Goal: Task Accomplishment & Management: Use online tool/utility

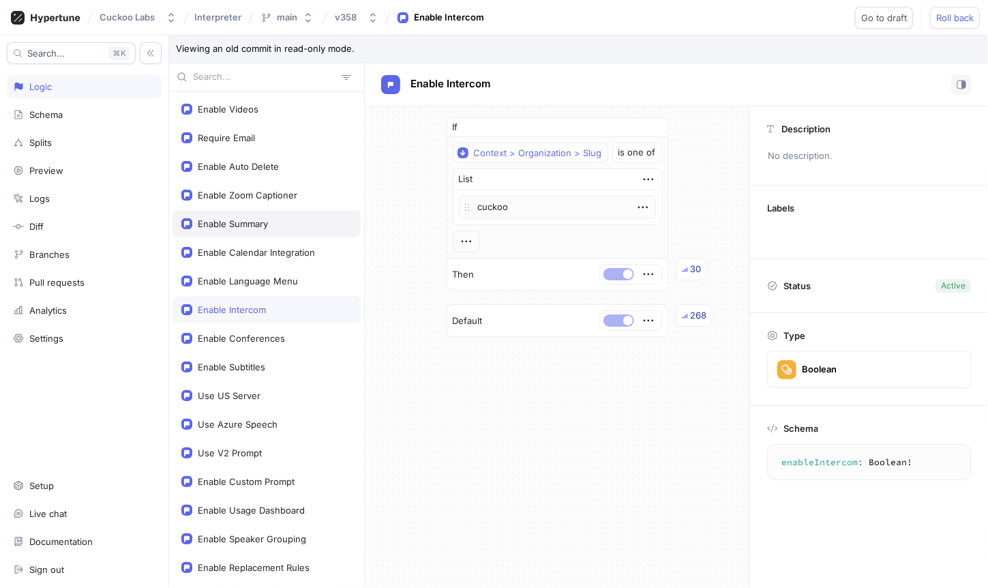
click at [231, 230] on div "Enable Summary" at bounding box center [267, 223] width 188 height 27
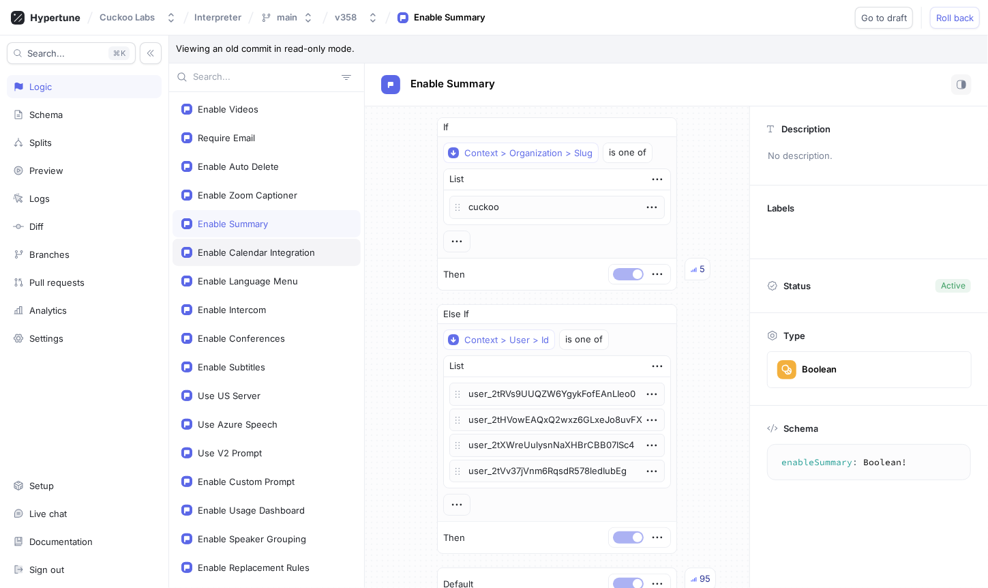
click at [275, 262] on div "Enable Calendar Integration" at bounding box center [267, 252] width 188 height 27
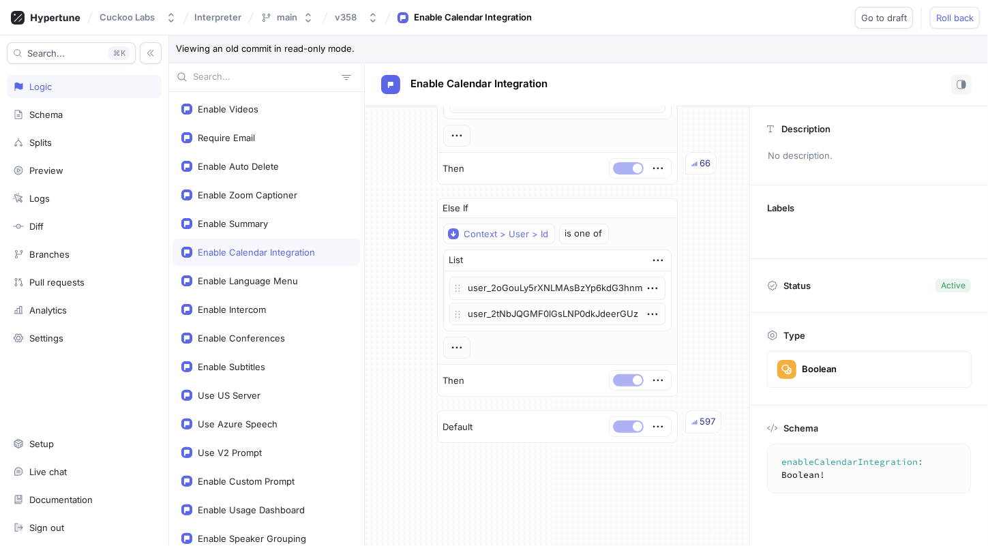
scroll to position [105, 0]
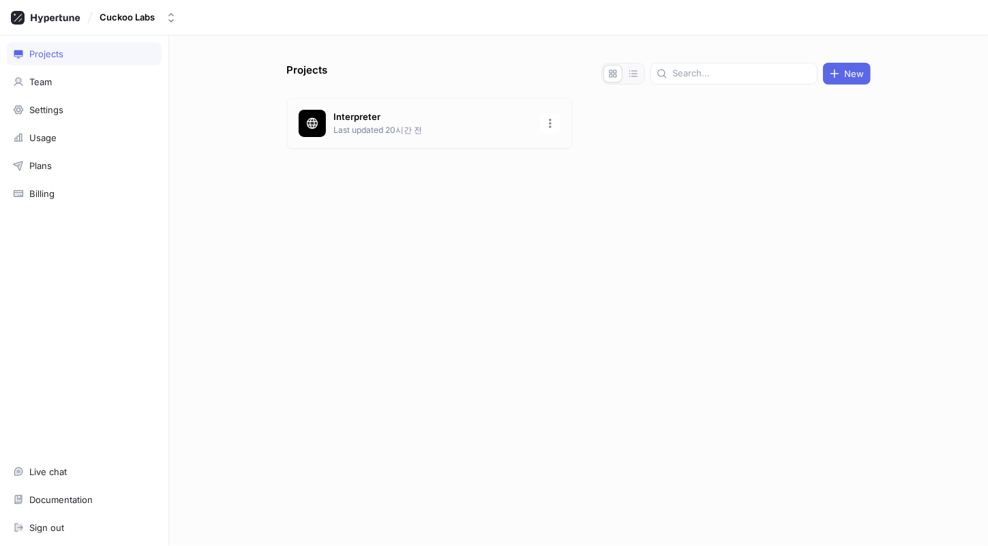
click at [517, 104] on div "Interpreter Last updated 20시간 전" at bounding box center [429, 123] width 285 height 50
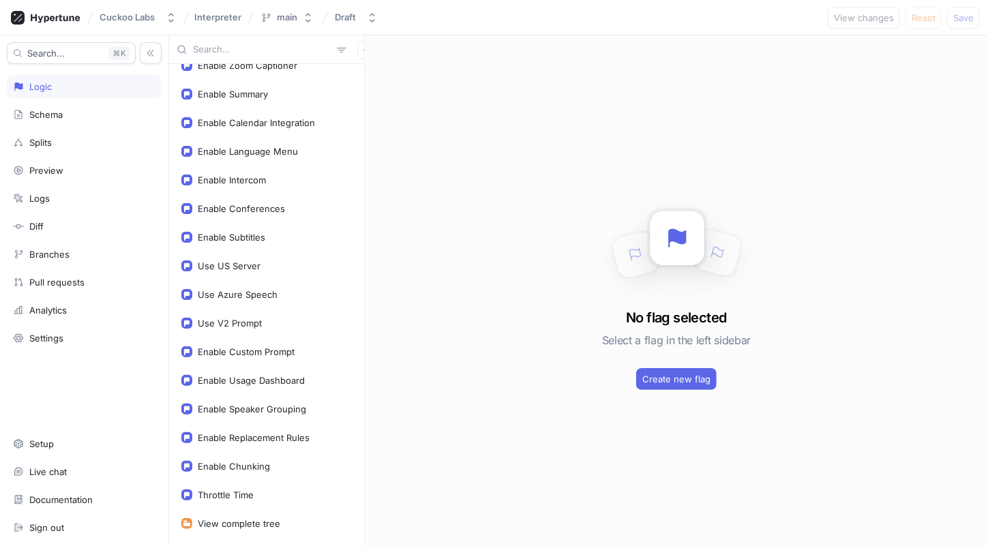
scroll to position [136, 0]
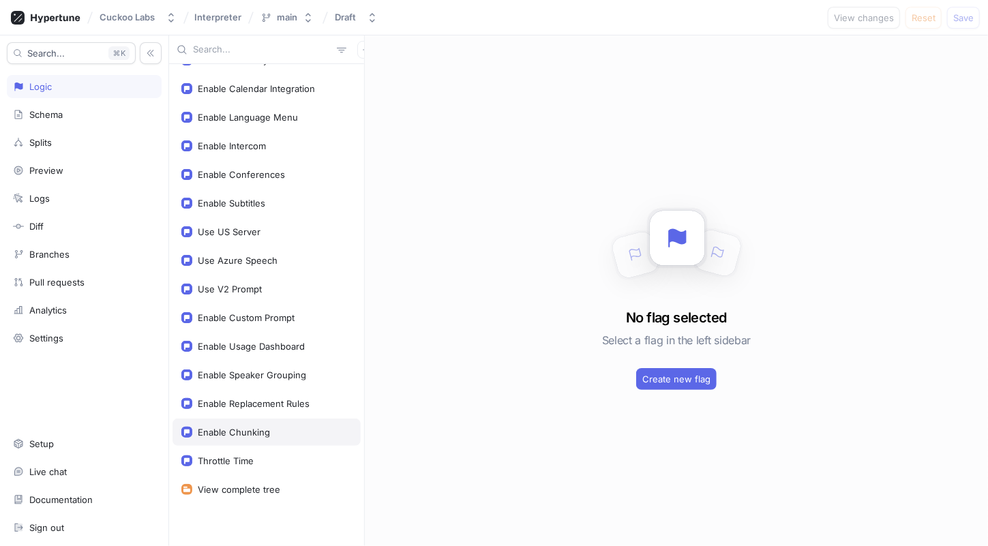
click at [251, 427] on div "Enable Chunking" at bounding box center [234, 432] width 72 height 11
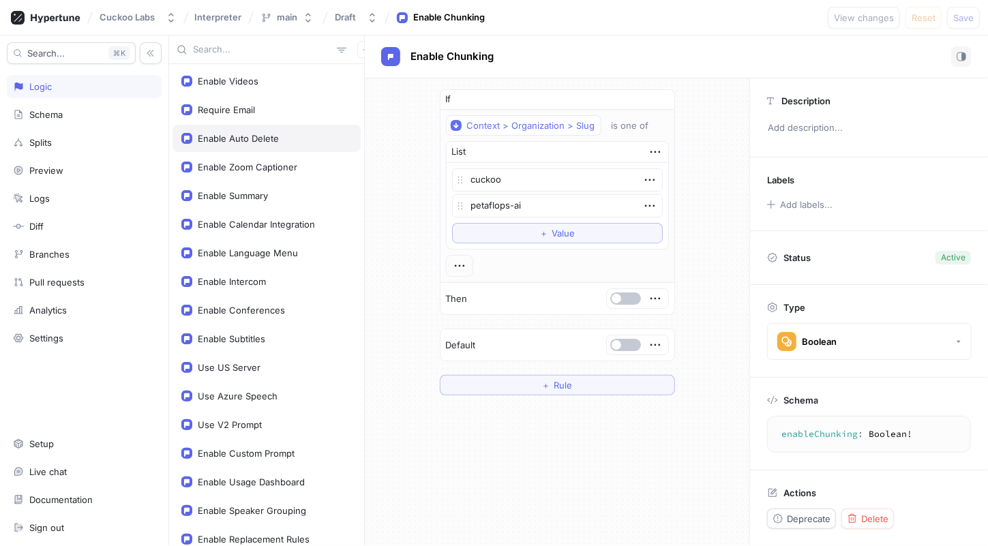
click at [254, 135] on div "Enable Auto Delete" at bounding box center [238, 138] width 81 height 11
type textarea "x"
type textarea "enableAutoDelete: Boolean!"
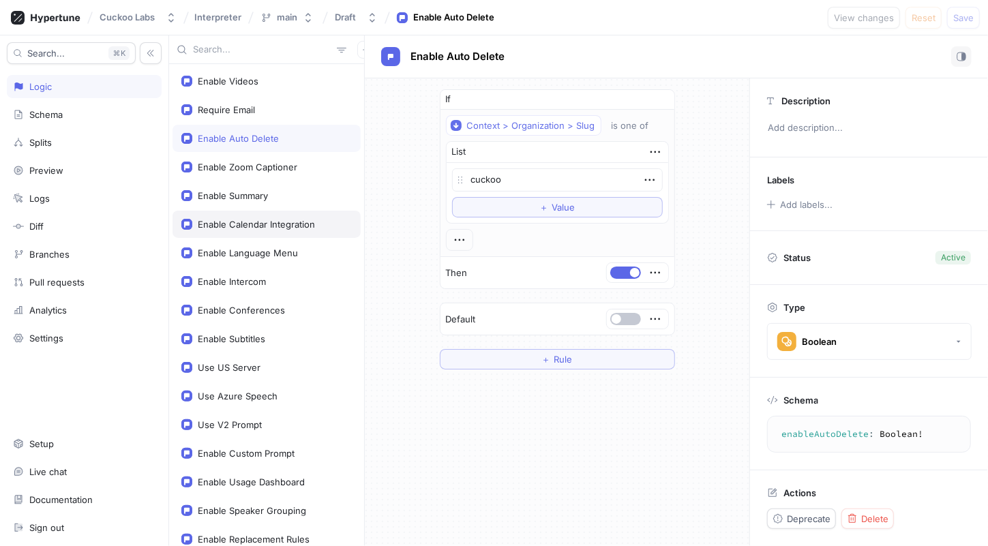
click at [282, 224] on div "Enable Calendar Integration" at bounding box center [256, 224] width 117 height 11
type textarea "x"
type textarea "enableCalendarIntegration: Boolean!"
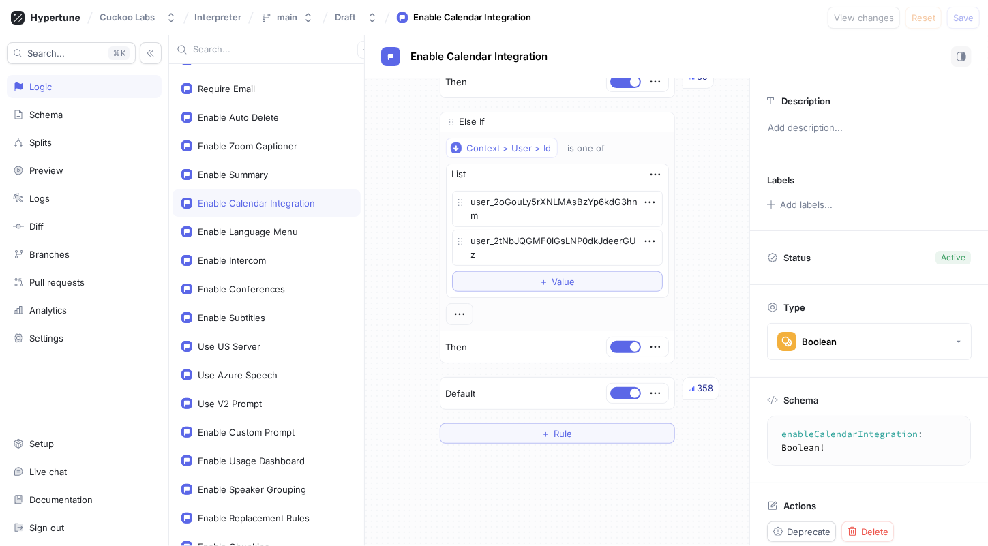
scroll to position [17, 0]
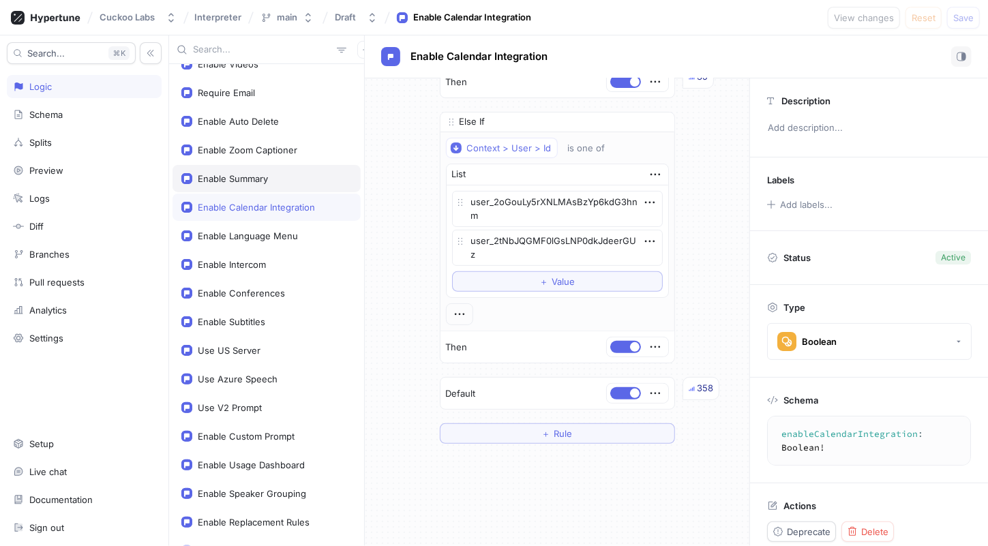
click at [261, 186] on div "Enable Summary" at bounding box center [267, 178] width 188 height 27
type textarea "x"
type textarea "enableSummary: Boolean!"
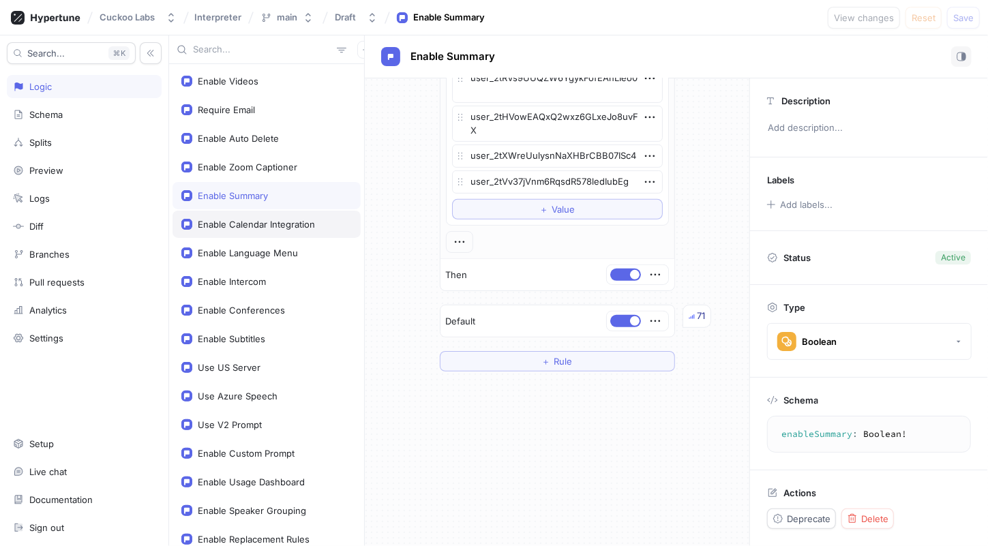
click at [248, 230] on div "Enable Calendar Integration" at bounding box center [267, 224] width 188 height 27
type textarea "x"
type textarea "enableCalendarIntegration: Boolean!"
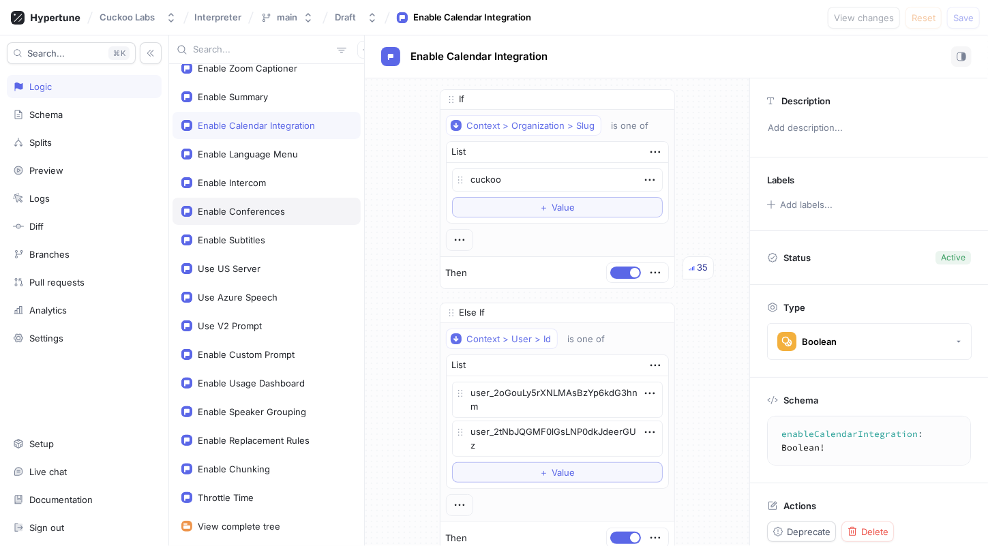
scroll to position [113, 0]
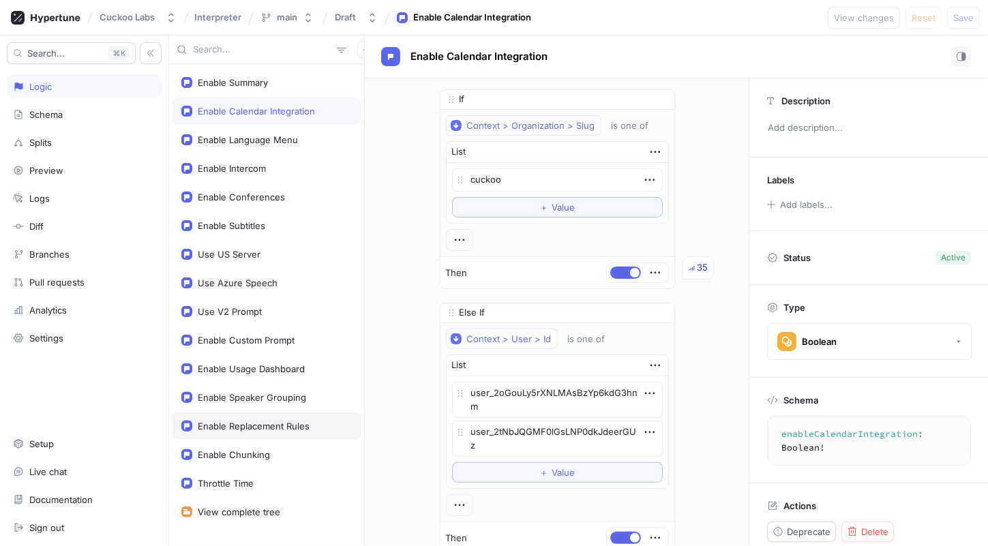
click at [295, 426] on div "Enable Replacement Rules" at bounding box center [254, 426] width 112 height 11
type textarea "x"
type textarea "enableReplacementRules: Boolean!"
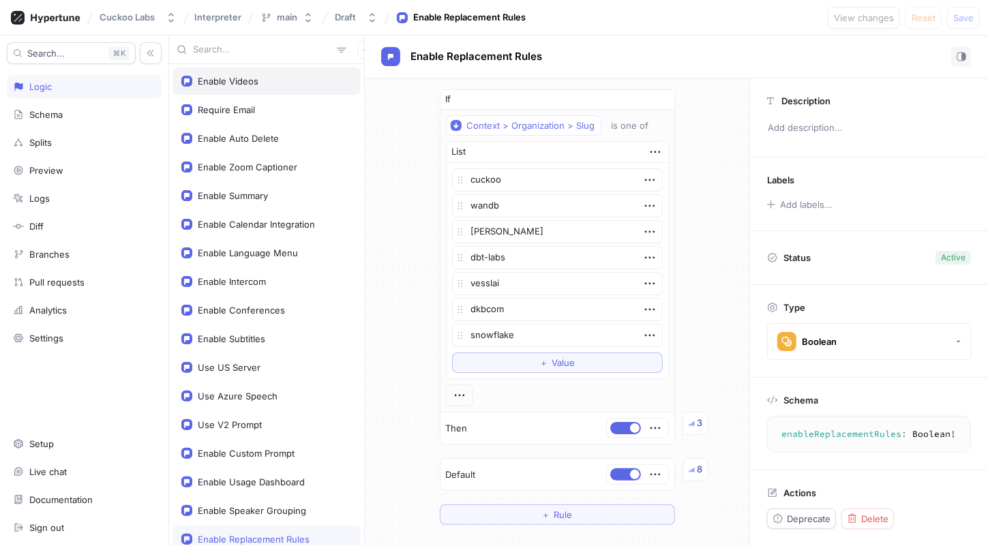
click at [293, 94] on div "Enable Videos" at bounding box center [267, 81] width 188 height 27
type textarea "x"
type textarea "enableVideos: Boolean!"
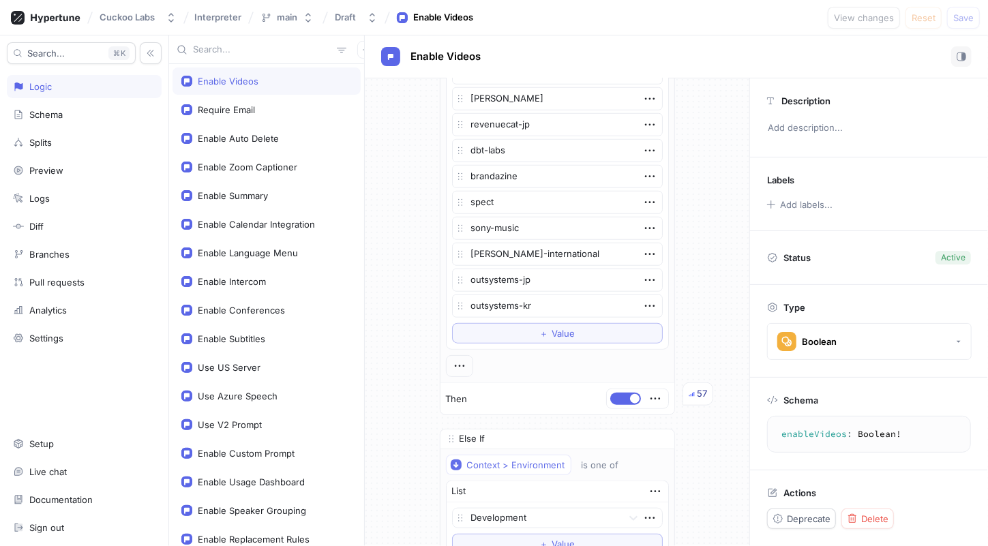
type textarea "x"
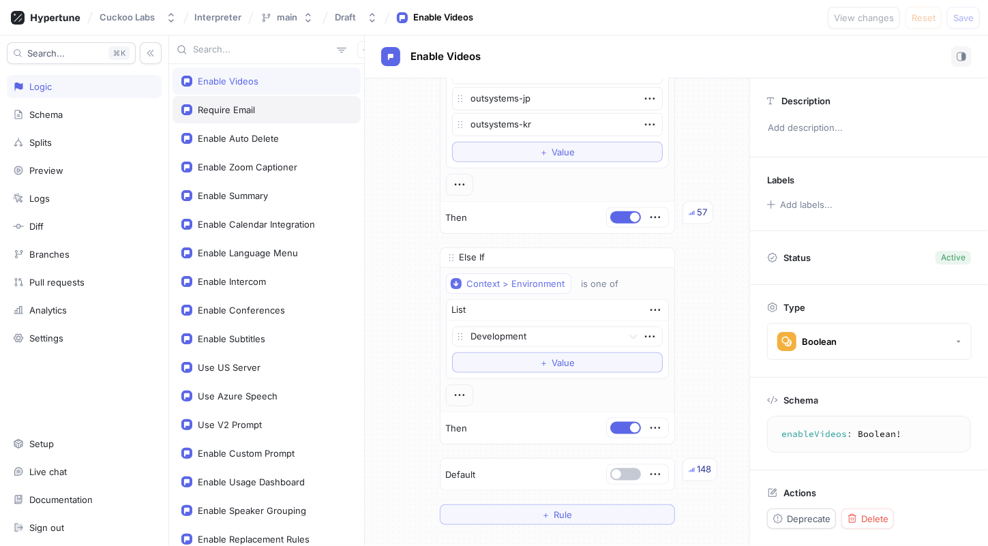
click at [227, 111] on div "Require Email" at bounding box center [226, 109] width 57 height 11
type textarea "requireEmail: Boolean!"
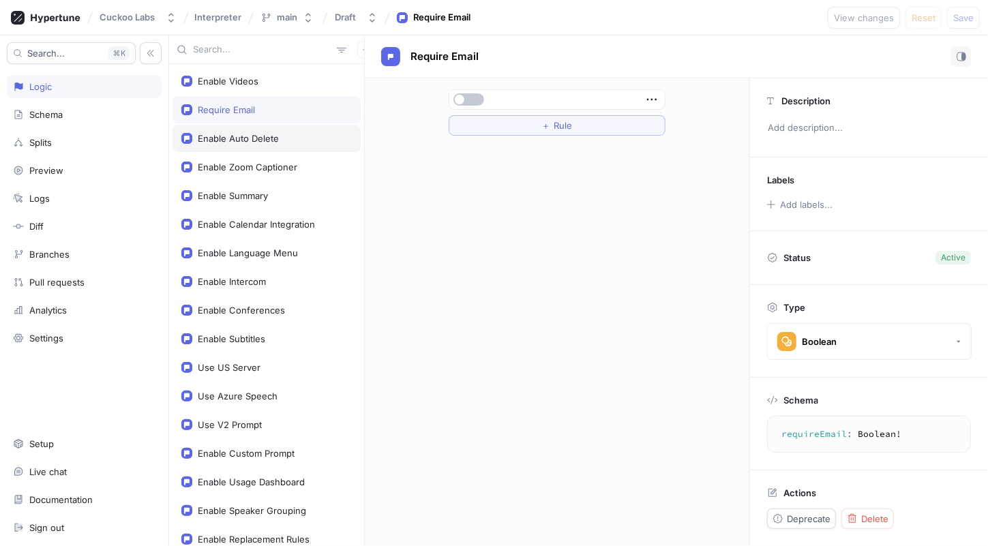
click at [231, 145] on div "Enable Auto Delete" at bounding box center [267, 138] width 188 height 27
type textarea "x"
type textarea "enableAutoDelete: Boolean!"
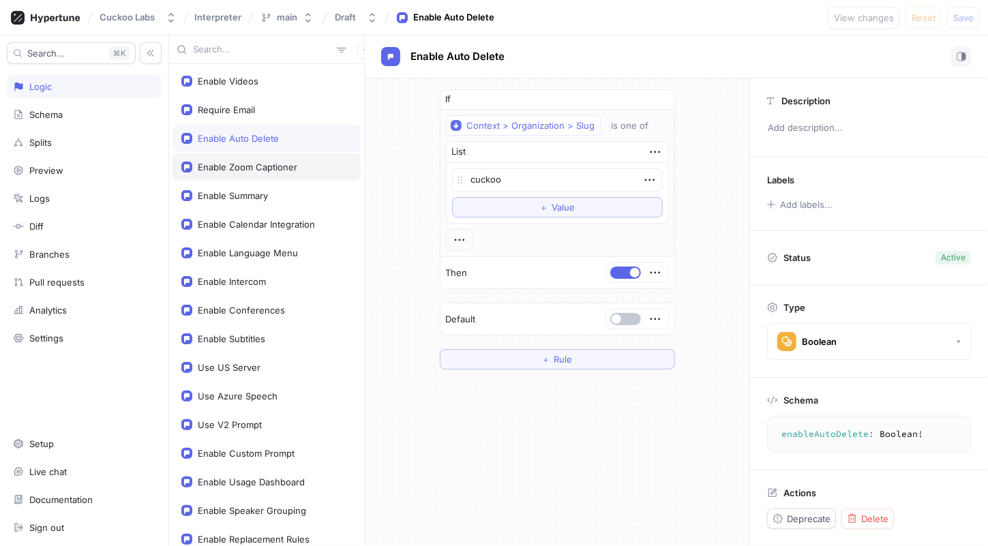
click at [263, 162] on div "Enable Zoom Captioner" at bounding box center [248, 167] width 100 height 11
type textarea "x"
type textarea "enableZoomCaptioner: Boolean!"
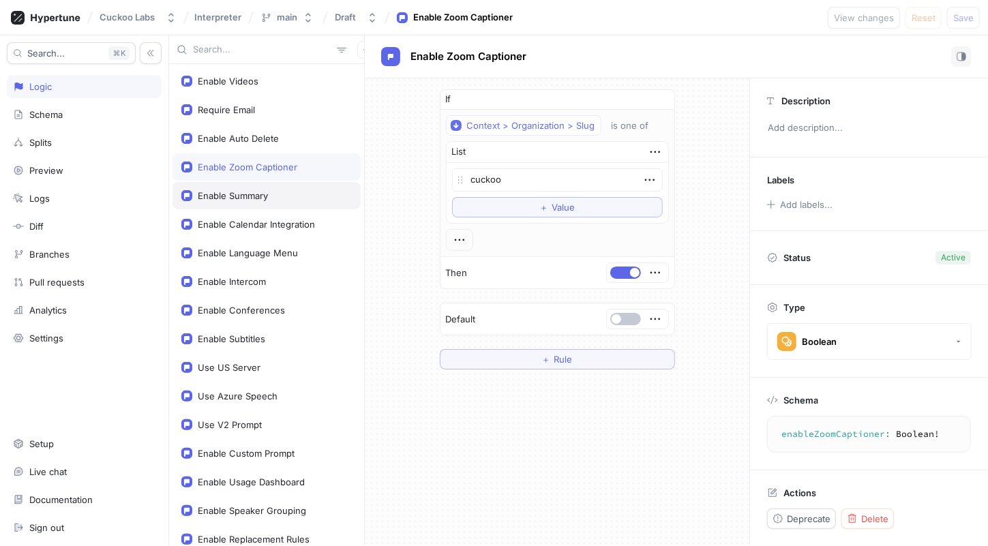
click at [270, 191] on div "Enable Summary" at bounding box center [266, 195] width 171 height 11
type textarea "x"
type textarea "enableSummary: Boolean!"
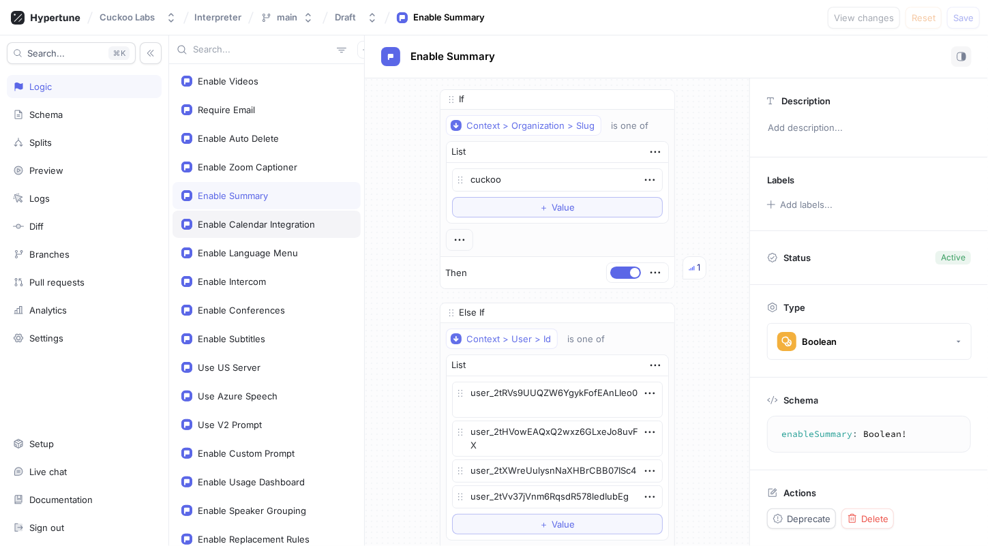
drag, startPoint x: 276, startPoint y: 229, endPoint x: 285, endPoint y: 229, distance: 8.9
click at [278, 229] on div "Enable Calendar Integration" at bounding box center [256, 224] width 117 height 11
type textarea "x"
type textarea "enableCalendarIntegration: Boolean!"
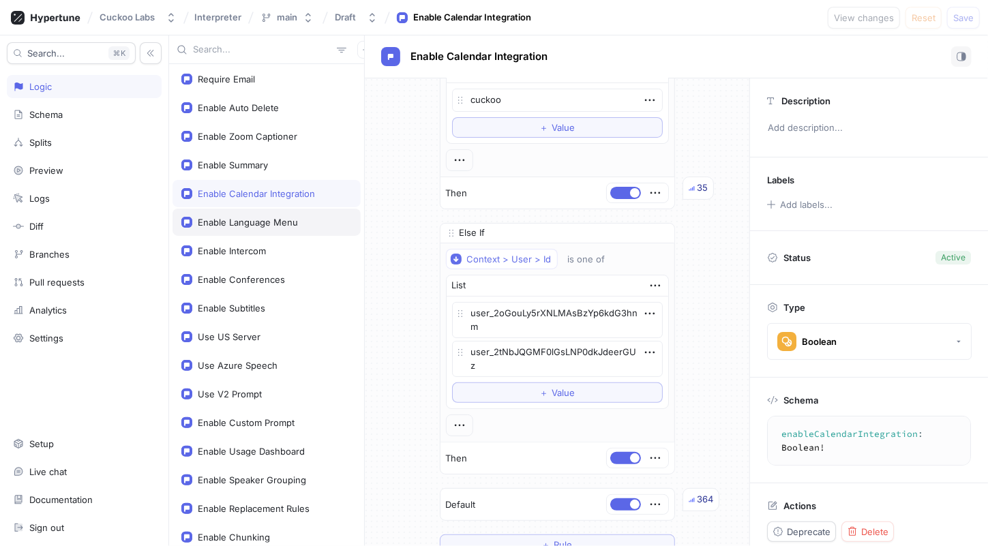
scroll to position [91, 0]
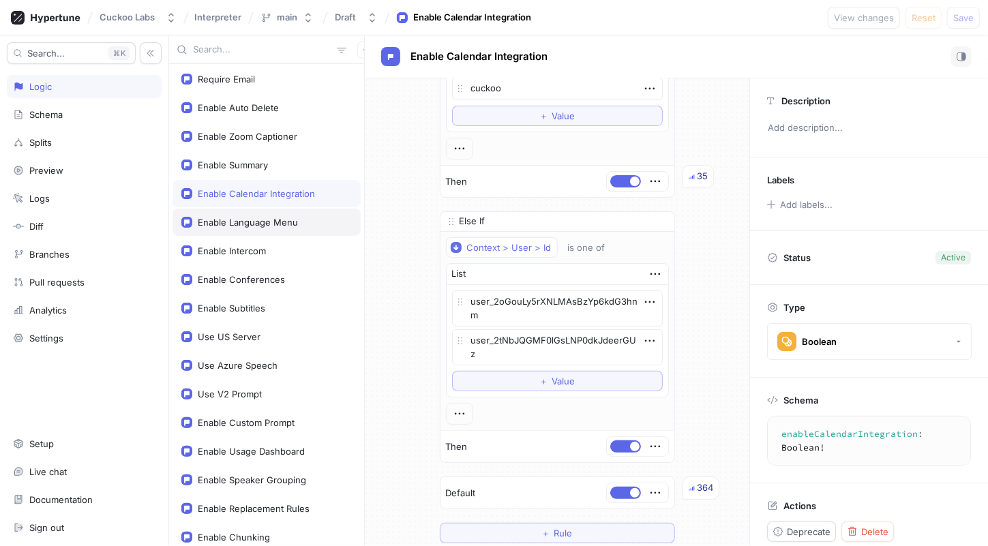
click at [268, 220] on div "Enable Language Menu" at bounding box center [248, 222] width 100 height 11
type textarea "x"
type textarea "enableLanguageMenu: Boolean!"
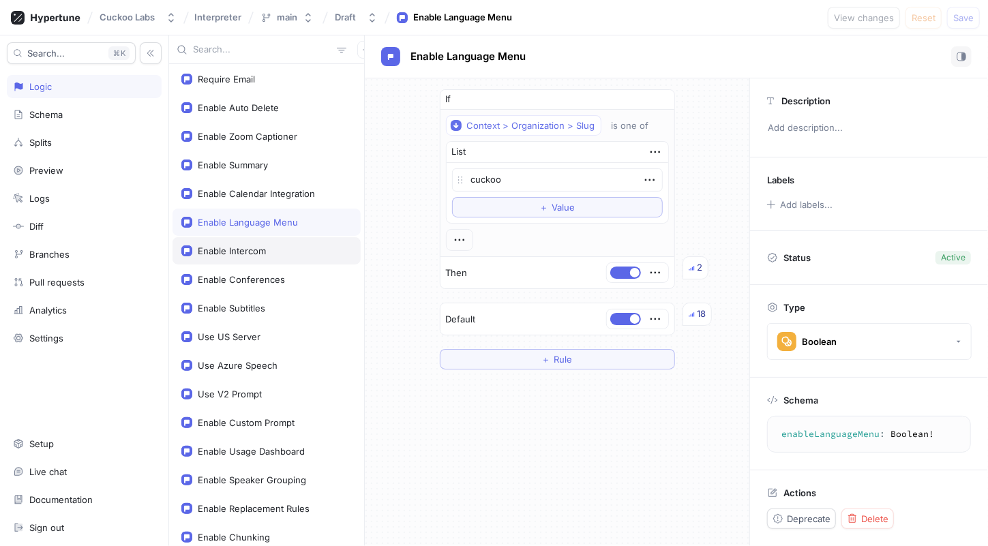
click at [317, 256] on div "Enable Intercom" at bounding box center [267, 250] width 188 height 27
type textarea "x"
type textarea "enableIntercom: Boolean!"
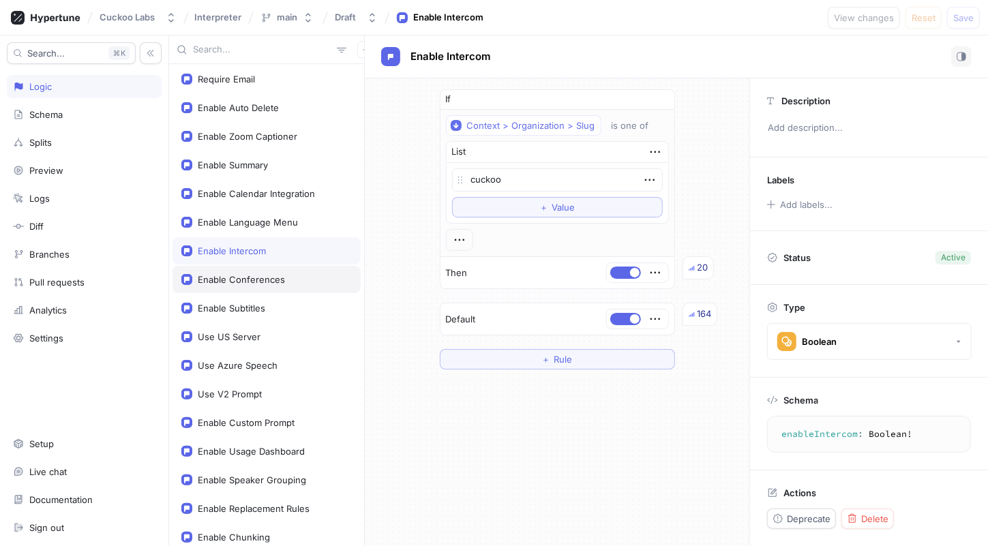
click at [310, 273] on div "Enable Conferences" at bounding box center [267, 279] width 188 height 27
type textarea "x"
type textarea "enableConferences: Boolean!"
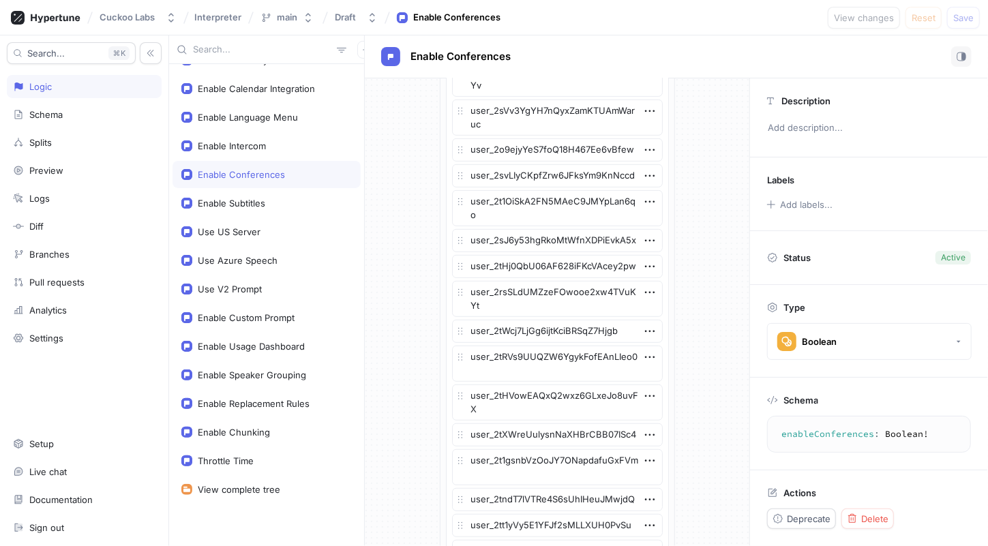
scroll to position [396, 0]
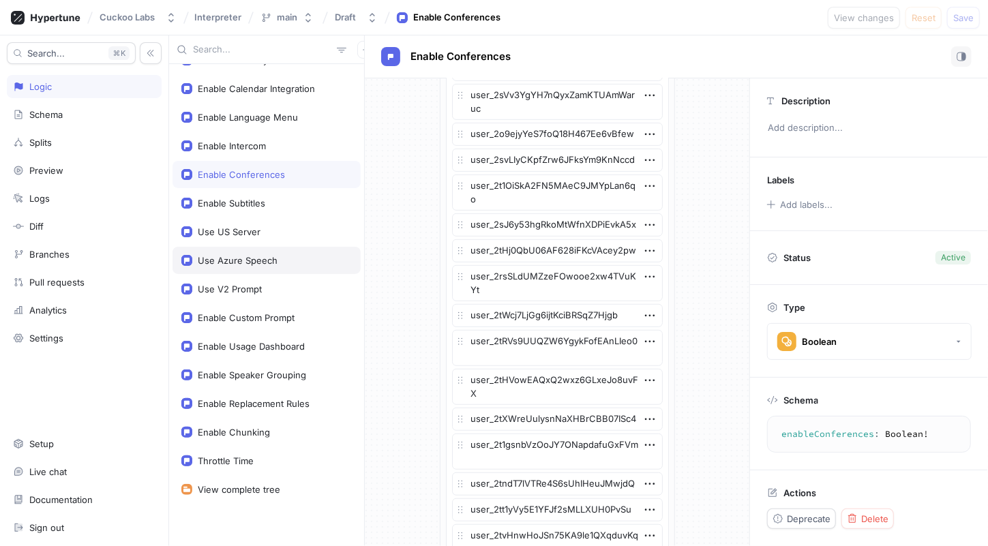
click at [291, 248] on div "Use Azure Speech" at bounding box center [267, 260] width 188 height 27
type textarea "x"
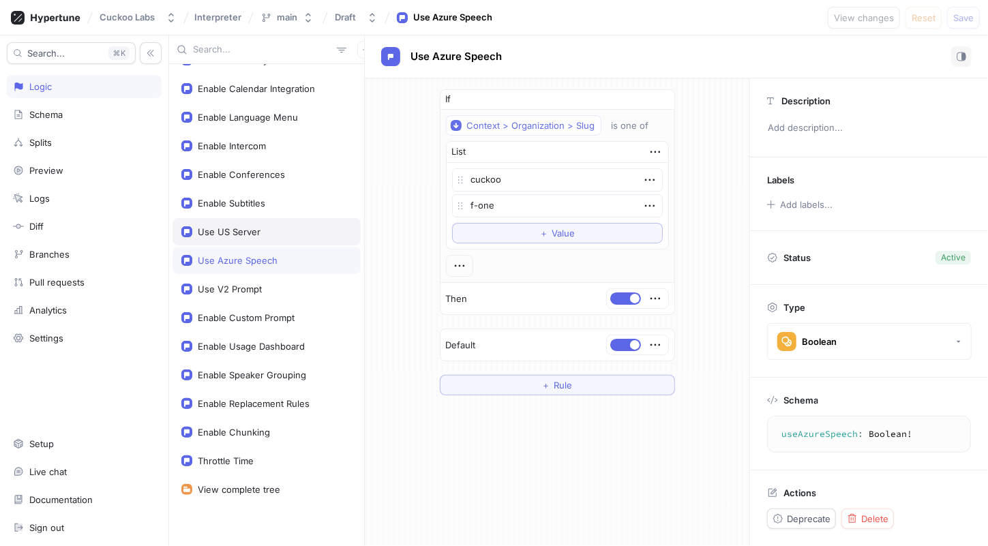
click at [290, 233] on div "Use US Server" at bounding box center [266, 231] width 171 height 11
type textarea "useUSServer: Boolean!"
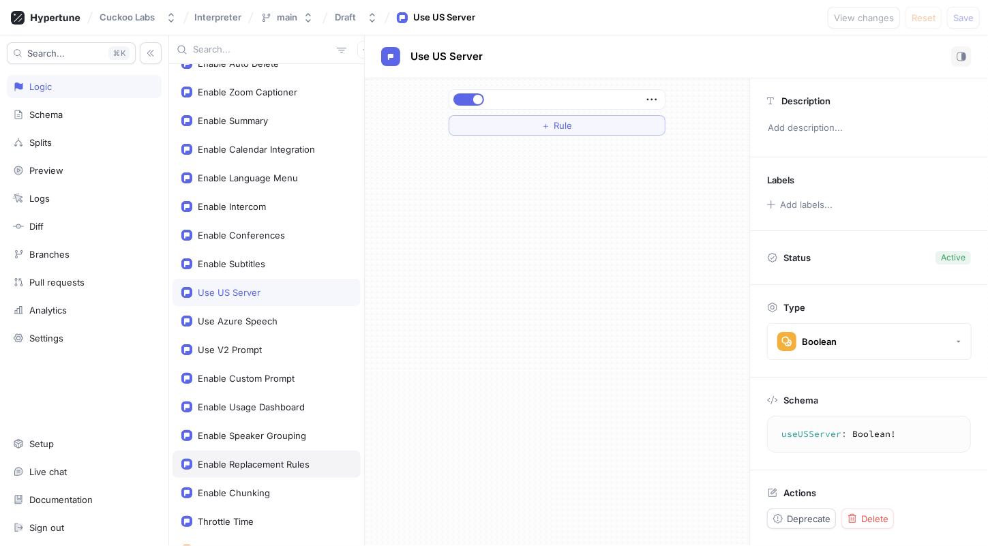
scroll to position [77, 0]
click at [276, 462] on div "Enable Replacement Rules" at bounding box center [254, 462] width 112 height 11
type textarea "x"
type textarea "enableReplacementRules: Boolean!"
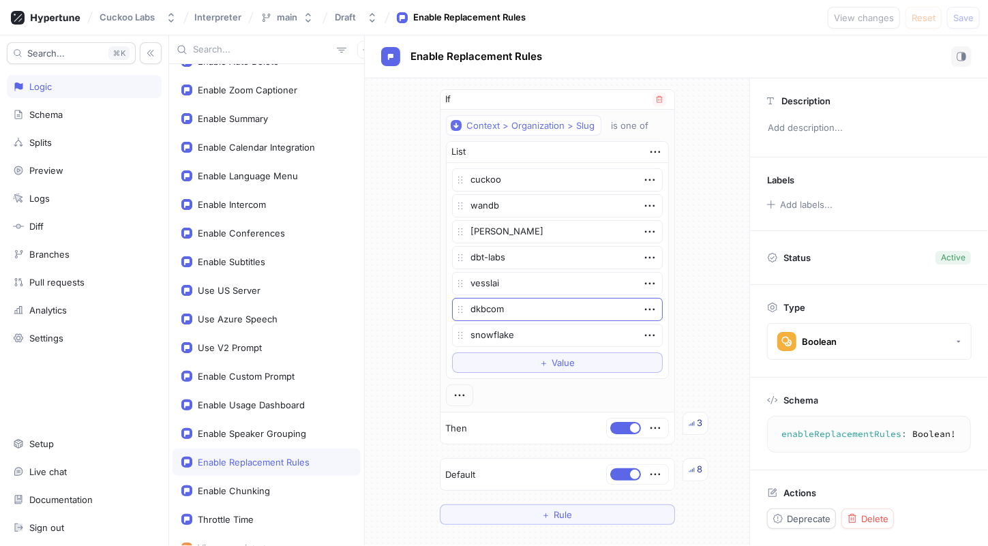
scroll to position [153, 0]
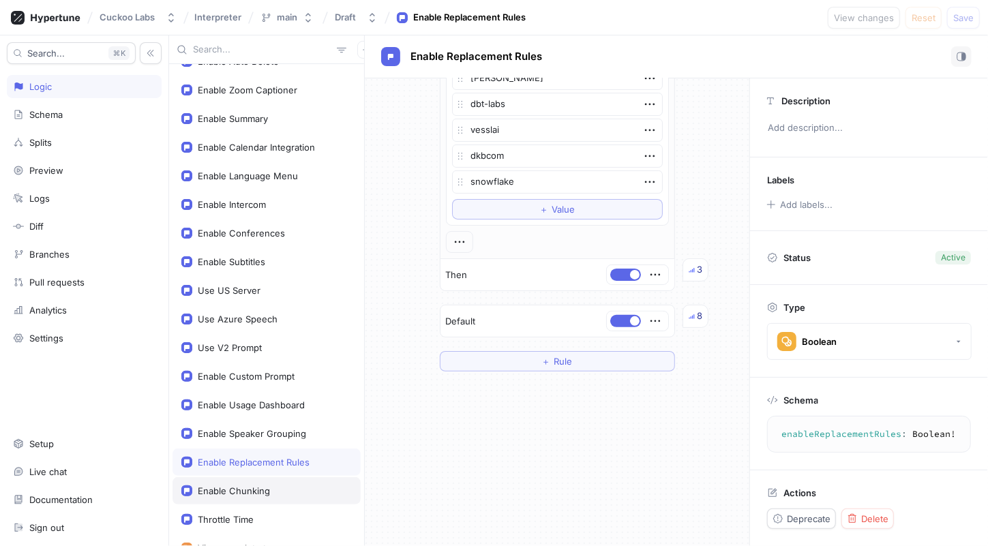
click at [229, 491] on div "Enable Chunking" at bounding box center [234, 491] width 72 height 11
type textarea "x"
type textarea "enableChunking: Boolean!"
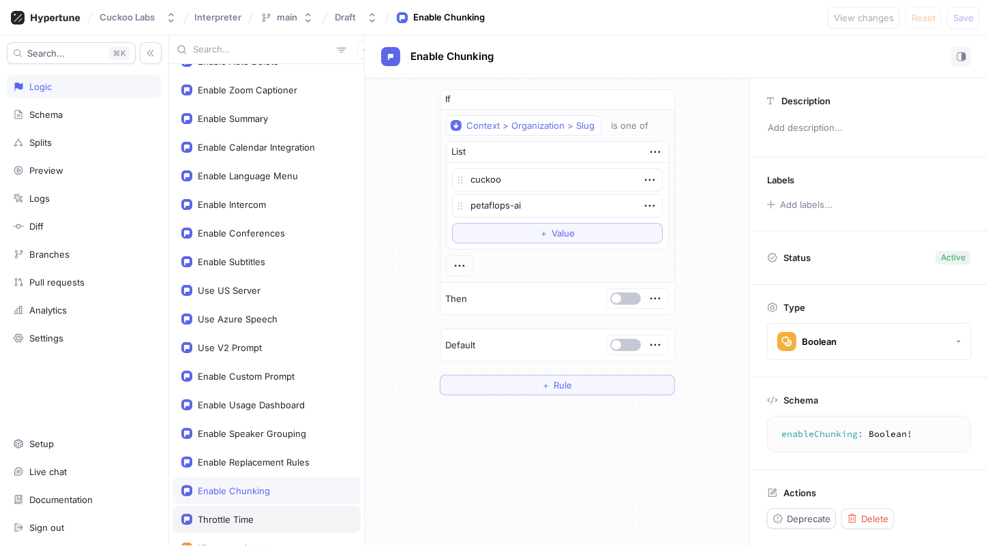
click at [254, 514] on div "Throttle Time" at bounding box center [266, 519] width 171 height 11
type textarea "x"
type textarea "throttleTime: Int!"
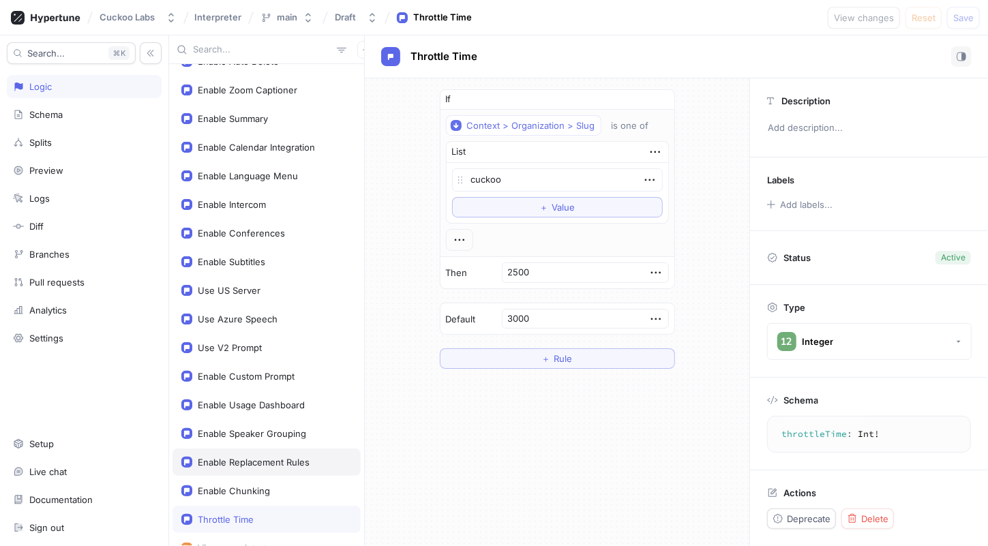
click at [272, 467] on div "Enable Replacement Rules" at bounding box center [254, 462] width 112 height 11
type textarea "x"
type textarea "enableReplacementRules: Boolean!"
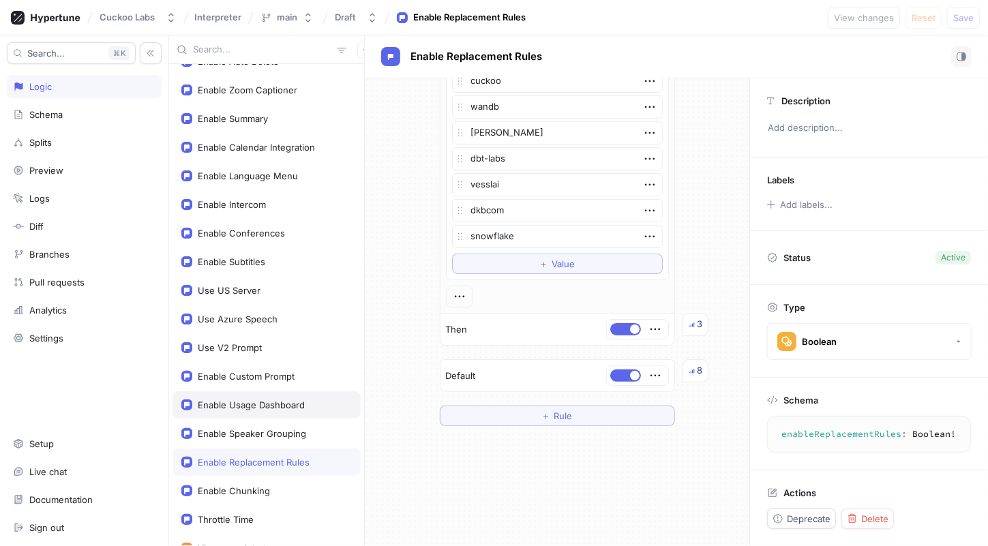
scroll to position [136, 0]
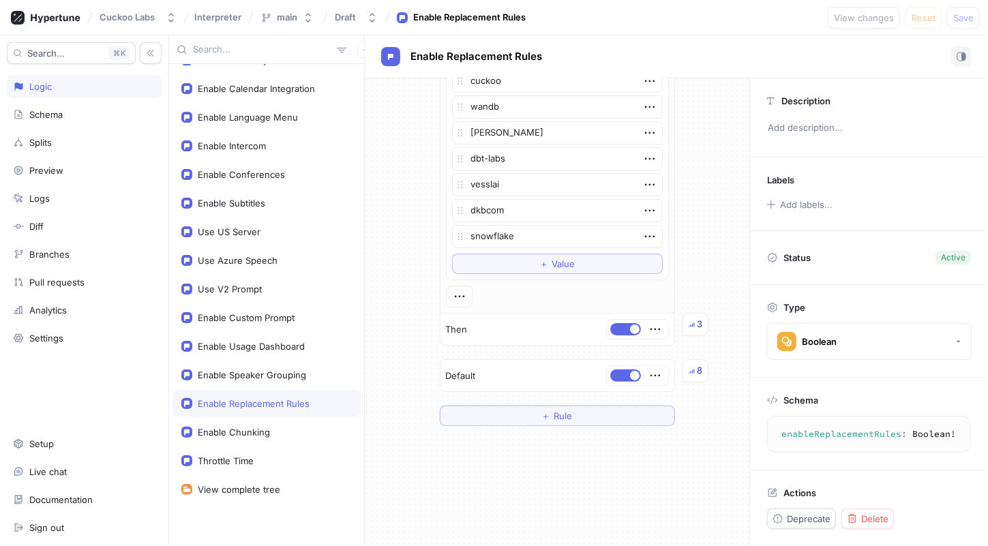
click at [284, 399] on div "Enable Replacement Rules" at bounding box center [254, 403] width 112 height 11
type textarea "x"
